Goal: Task Accomplishment & Management: Use online tool/utility

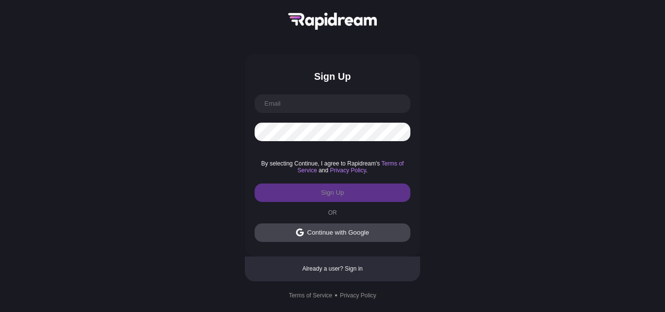
click at [332, 233] on div "Continue with Google" at bounding box center [338, 232] width 62 height 7
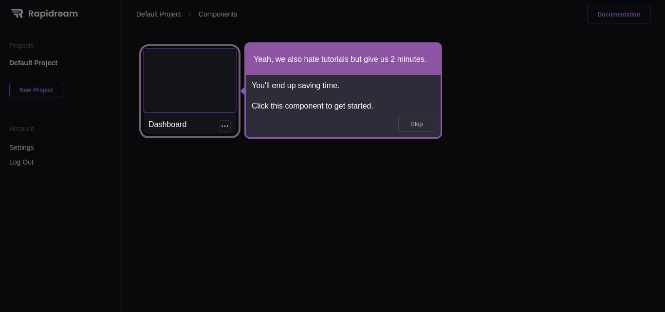
click at [208, 106] on div at bounding box center [190, 80] width 93 height 63
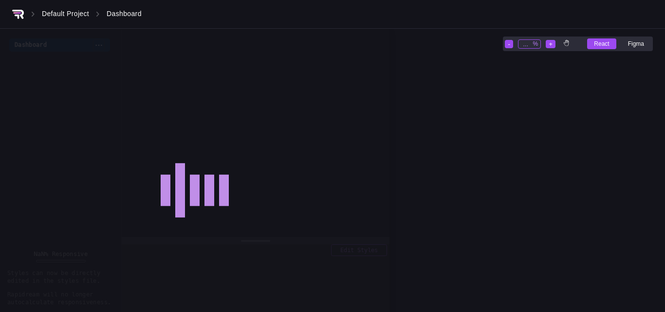
type input "27"
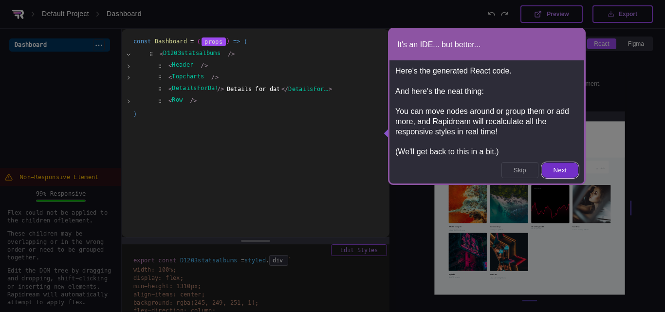
click at [560, 166] on button "Next" at bounding box center [560, 170] width 37 height 15
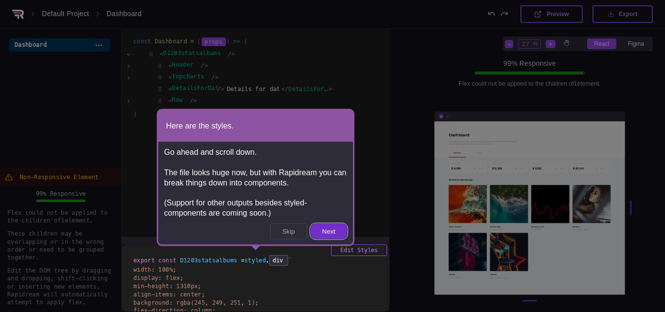
click at [338, 234] on button "Next" at bounding box center [329, 231] width 37 height 15
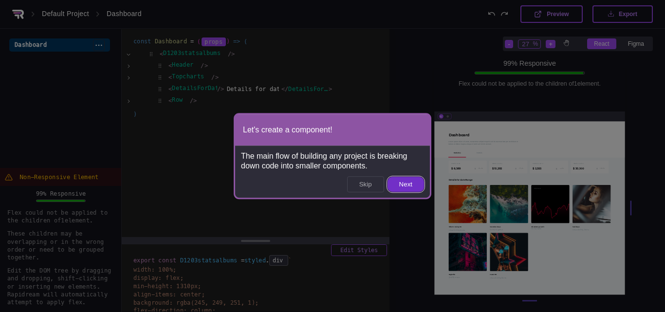
click at [412, 181] on button "Next" at bounding box center [406, 184] width 37 height 15
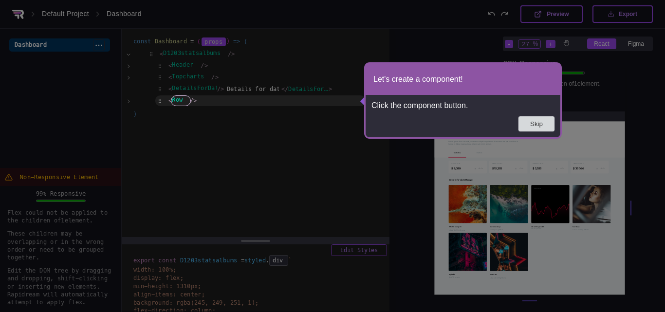
click at [529, 124] on button "Skip" at bounding box center [537, 123] width 36 height 15
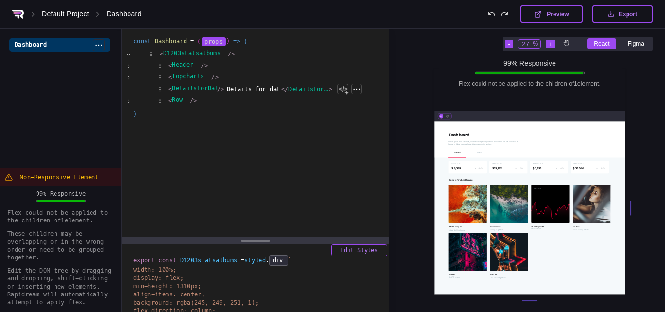
drag, startPoint x: 390, startPoint y: 83, endPoint x: 358, endPoint y: 84, distance: 32.2
click at [358, 84] on div "Dashboard Rename Delete const Dashboard = ( ( { + activetxt = "Statistics" , + …" at bounding box center [195, 176] width 390 height 294
drag, startPoint x: 391, startPoint y: 83, endPoint x: 362, endPoint y: 84, distance: 28.3
click at [362, 84] on div "Dashboard Rename Delete const Dashboard = ( ( { + activetxt = "Statistics" , + …" at bounding box center [195, 176] width 390 height 294
click at [80, 11] on div "Default Project" at bounding box center [65, 14] width 47 height 9
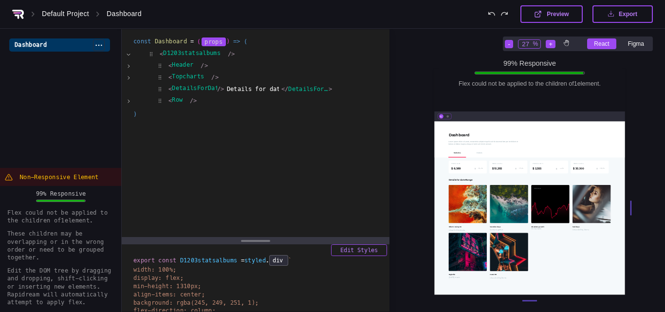
click at [459, 197] on div at bounding box center [530, 207] width 190 height 173
drag, startPoint x: 629, startPoint y: 205, endPoint x: 586, endPoint y: 211, distance: 43.3
click at [586, 211] on div at bounding box center [530, 207] width 190 height 173
click at [626, 207] on div "99 % Responsive Flex could not be applied to the children of 1 element . - 27 %…" at bounding box center [530, 155] width 3508 height 3191
click at [631, 205] on div "99 % Responsive Flex could not be applied to the children of 1 element . - 27 %…" at bounding box center [530, 155] width 3508 height 3191
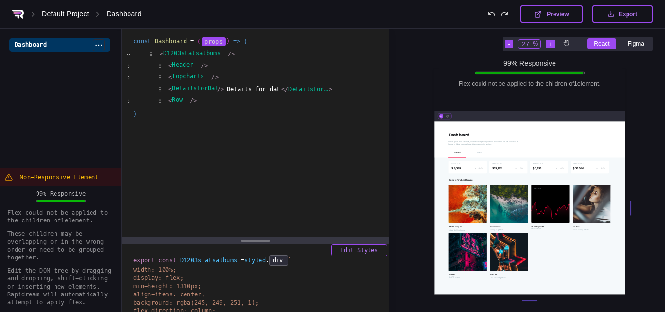
drag, startPoint x: 629, startPoint y: 205, endPoint x: 657, endPoint y: 200, distance: 27.6
click at [657, 200] on div "99 % Responsive Flex could not be applied to the children of 1 element . - 27 %…" at bounding box center [530, 155] width 3508 height 3191
click at [447, 116] on icon at bounding box center [448, 116] width 2 height 2
click at [441, 114] on div at bounding box center [445, 117] width 14 height 6
click at [447, 115] on icon at bounding box center [448, 116] width 2 height 2
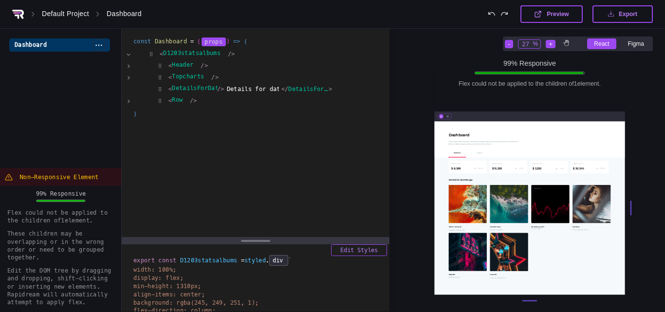
click at [558, 19] on button "Preview" at bounding box center [552, 14] width 62 height 18
drag, startPoint x: 629, startPoint y: 203, endPoint x: 636, endPoint y: 202, distance: 6.8
click at [636, 202] on div "99 % Responsive Flex could not be applied to the children of 1 element . - 27 %…" at bounding box center [530, 155] width 3508 height 3191
click at [630, 202] on div "99 % Responsive Flex could not be applied to the children of 1 element . - 27 %…" at bounding box center [530, 155] width 3508 height 3191
click at [631, 202] on div at bounding box center [631, 208] width 0 height 15
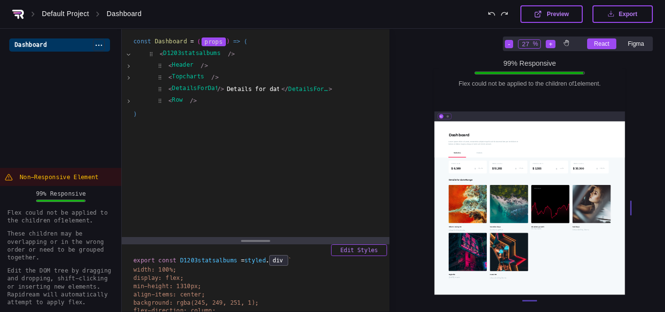
click at [631, 204] on div "99 % Responsive Flex could not be applied to the children of 1 element . - 27 %…" at bounding box center [530, 155] width 3508 height 3191
click at [528, 297] on div "99 % Responsive Flex could not be applied to the children of 1 element . - 27 %…" at bounding box center [530, 155] width 3508 height 3191
click at [529, 297] on div "99 % Responsive Flex could not be applied to the children of 1 element . - 27 %…" at bounding box center [530, 155] width 3508 height 3191
drag, startPoint x: 529, startPoint y: 299, endPoint x: 492, endPoint y: 278, distance: 42.3
click at [525, 301] on div at bounding box center [530, 301] width 190 height 1
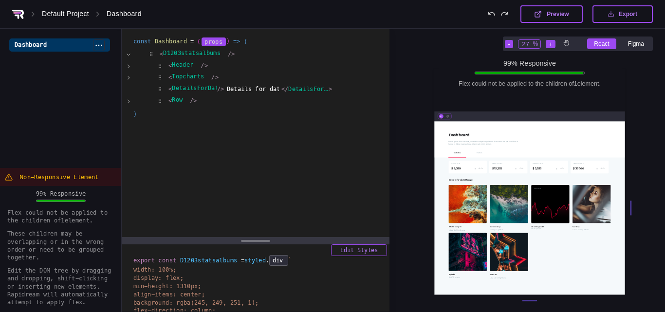
click at [17, 11] on icon at bounding box center [18, 14] width 12 height 9
click at [18, 12] on icon at bounding box center [17, 12] width 8 height 1
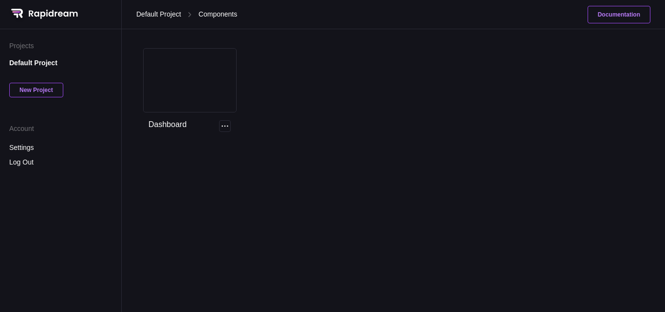
click at [29, 89] on div "New Project" at bounding box center [36, 90] width 54 height 15
type input "Home"
click at [96, 112] on button "Save" at bounding box center [95, 107] width 33 height 10
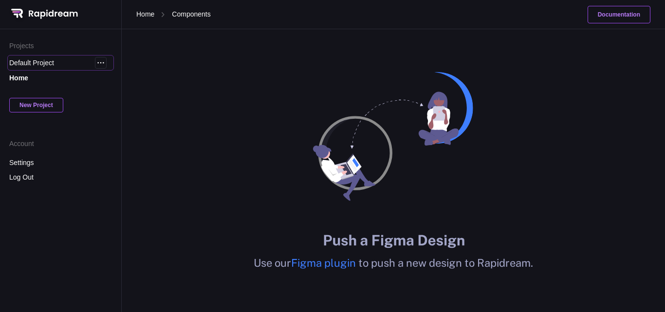
click at [38, 69] on div "Default Project Edit Delete" at bounding box center [60, 63] width 103 height 12
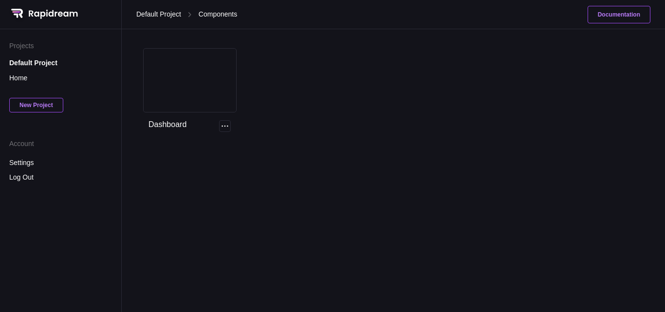
click at [37, 101] on div "New Project" at bounding box center [36, 105] width 54 height 15
click at [42, 84] on div "Home Edit Delete" at bounding box center [60, 78] width 103 height 12
click at [40, 74] on div "Home Edit Delete" at bounding box center [60, 78] width 103 height 12
